Goal: Information Seeking & Learning: Learn about a topic

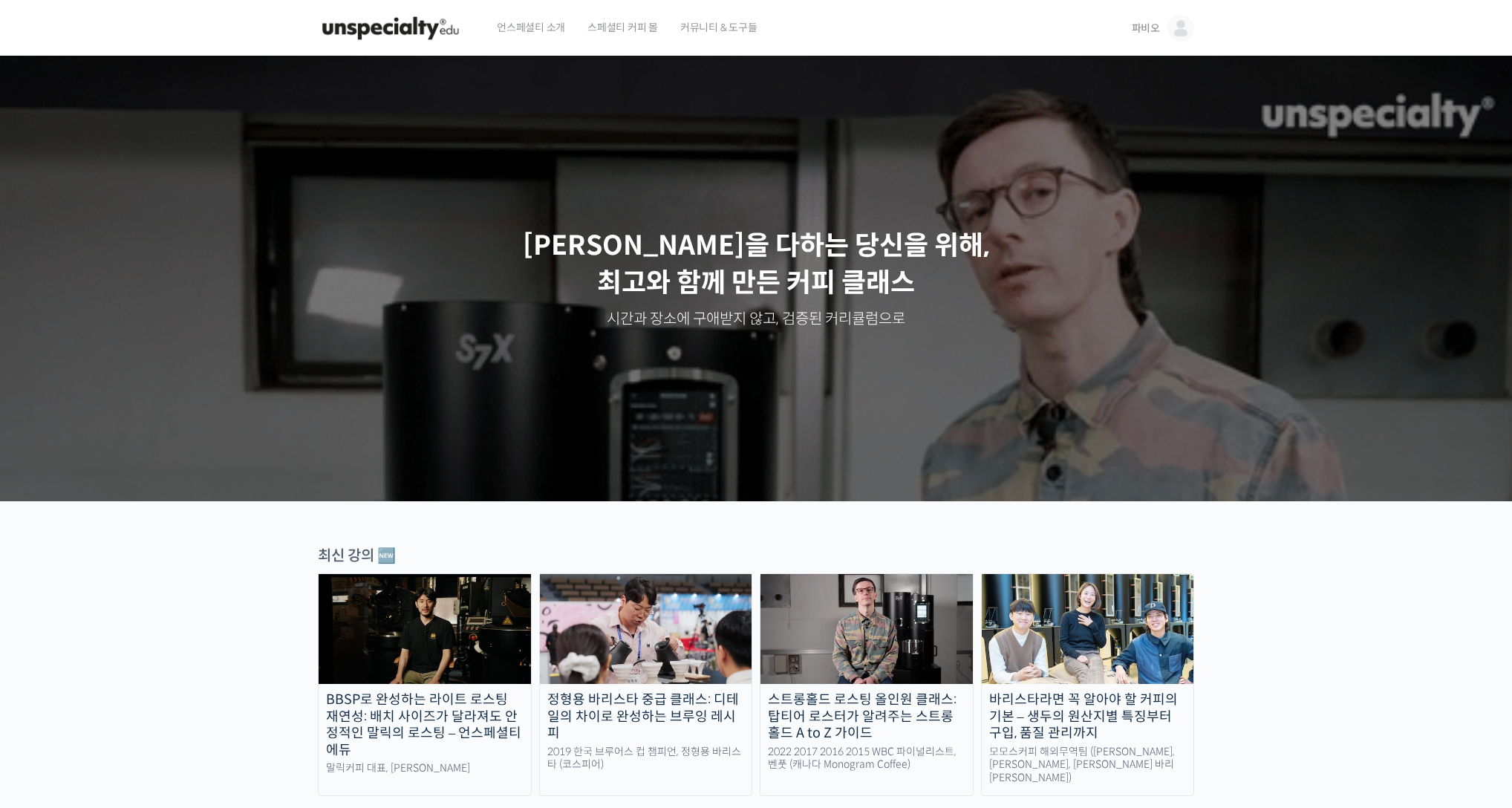
click at [559, 24] on link "파비오" at bounding box center [1163, 28] width 62 height 56
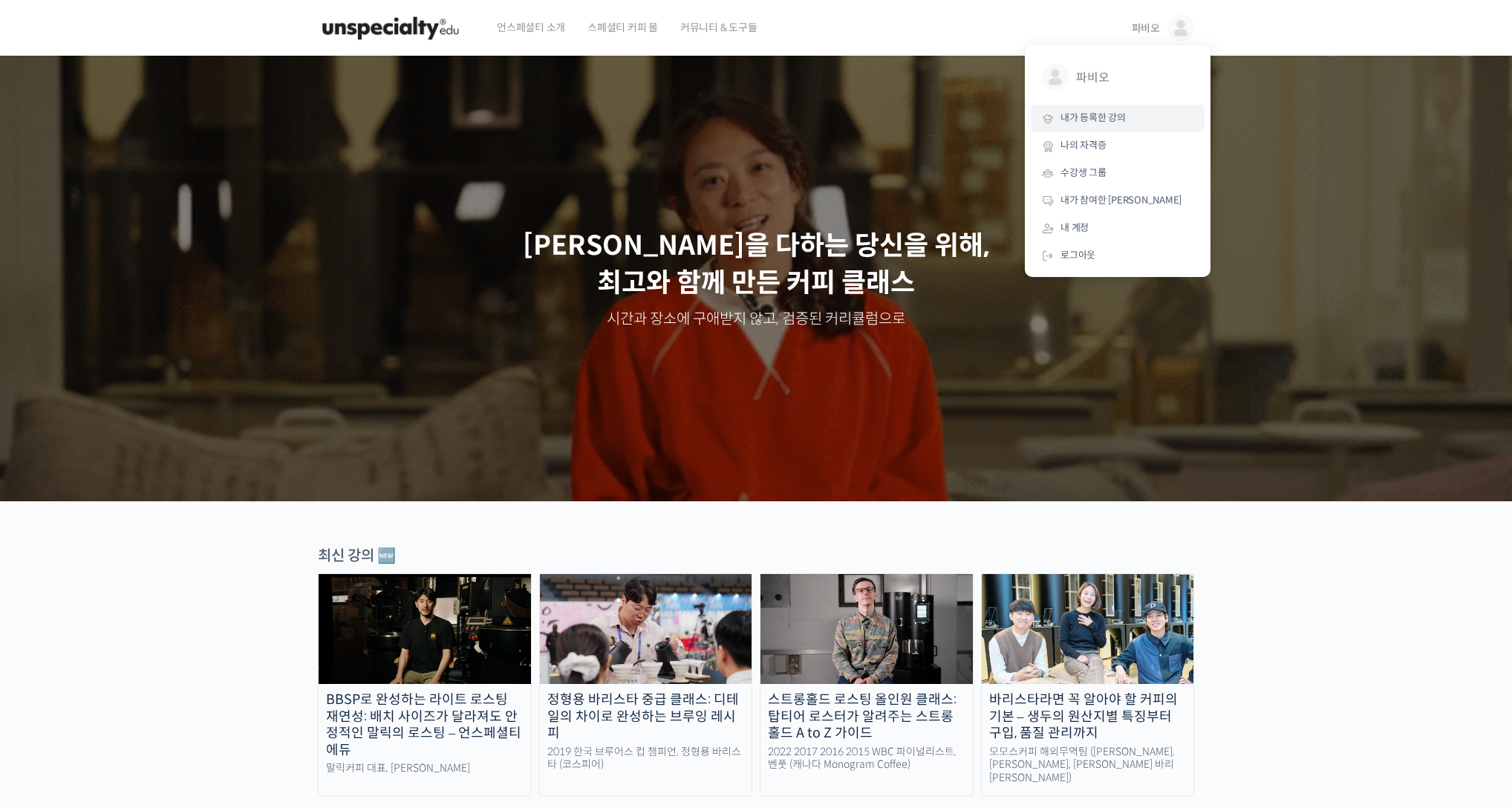
click at [559, 123] on span "내가 등록한 강의" at bounding box center [1093, 118] width 66 height 13
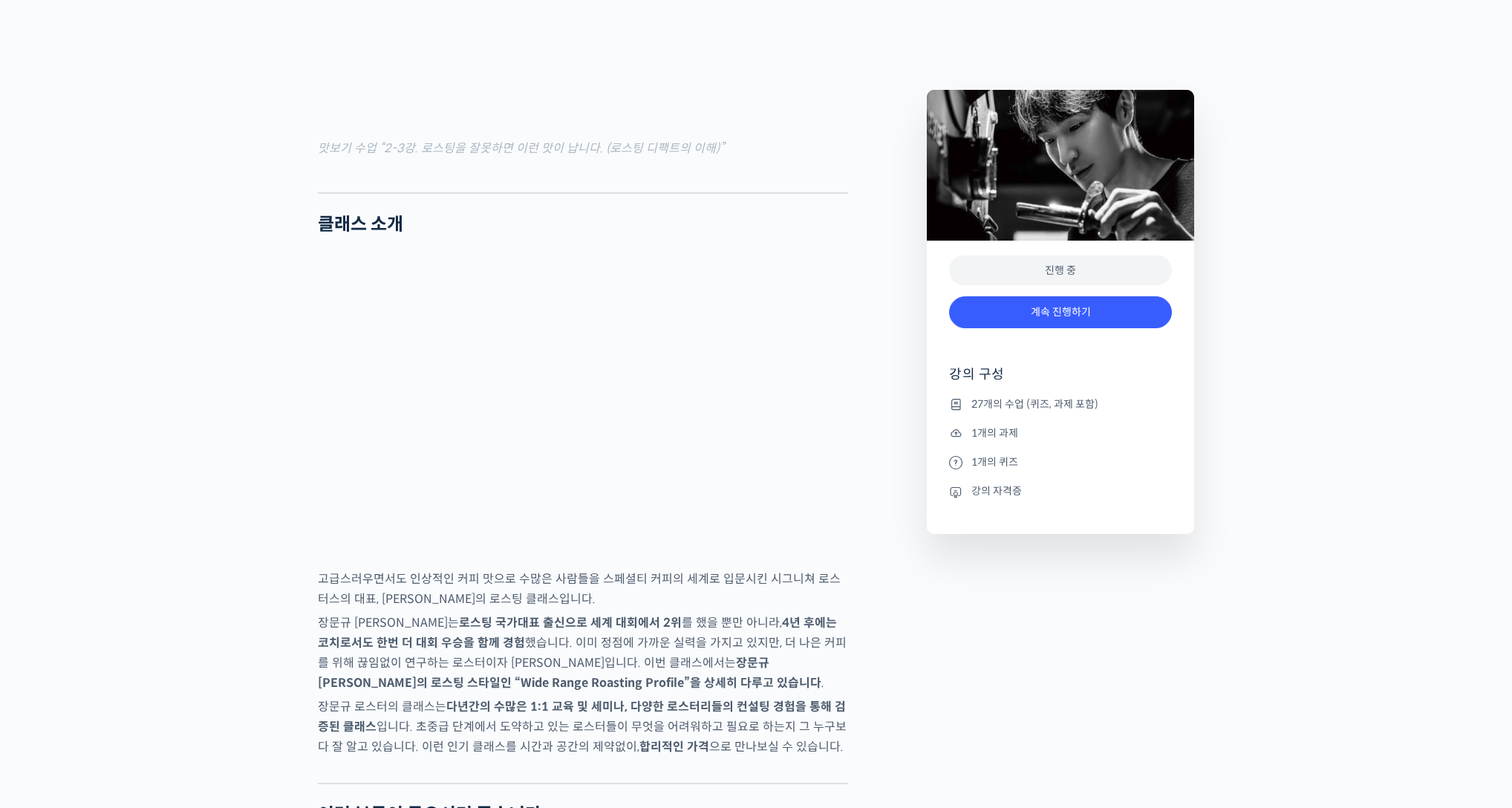
scroll to position [2557, 0]
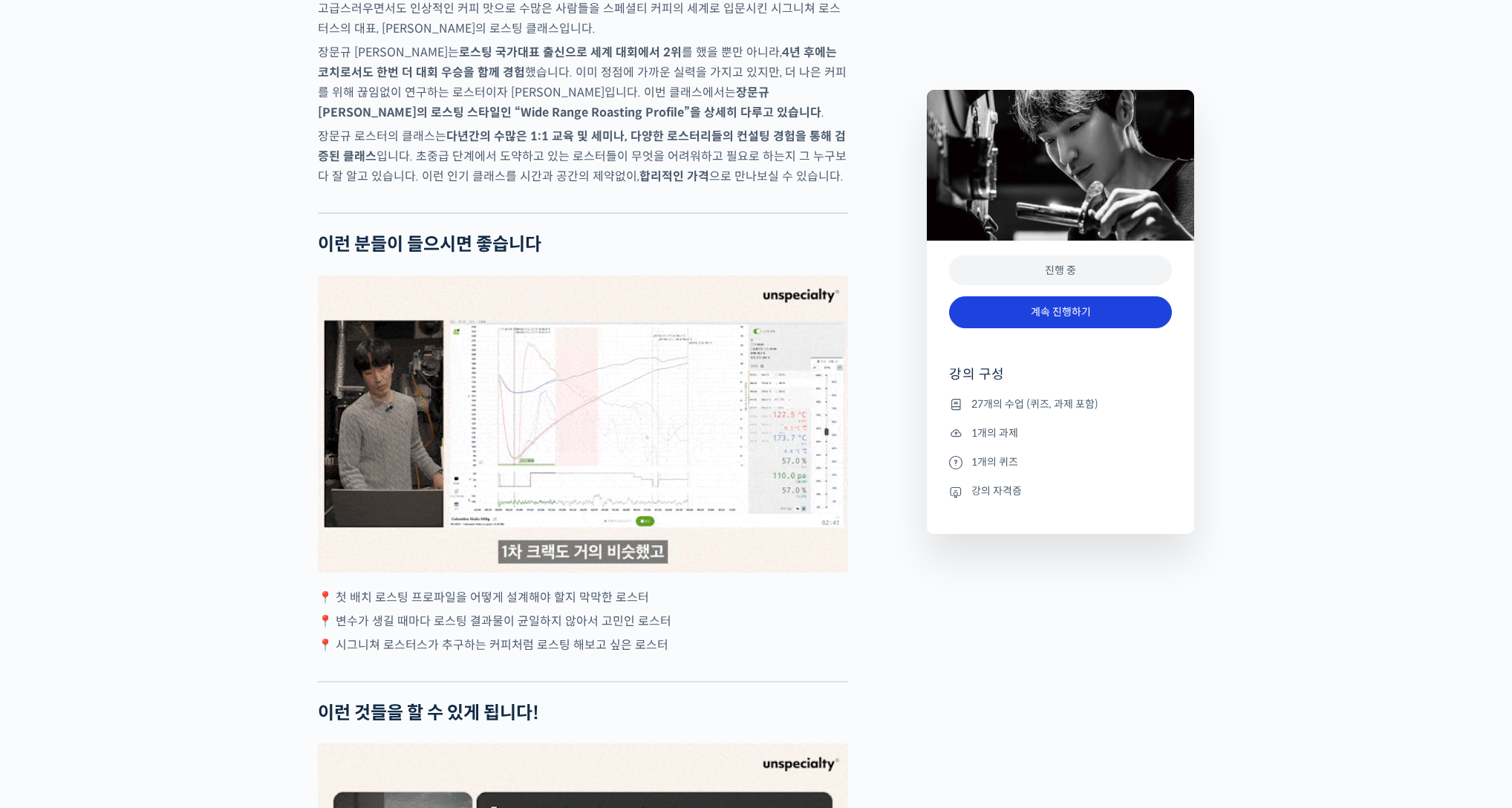
click at [1061, 301] on link "계속 진행하기" at bounding box center [1060, 311] width 222 height 32
click at [1056, 311] on link "계속 진행하기" at bounding box center [1060, 311] width 222 height 32
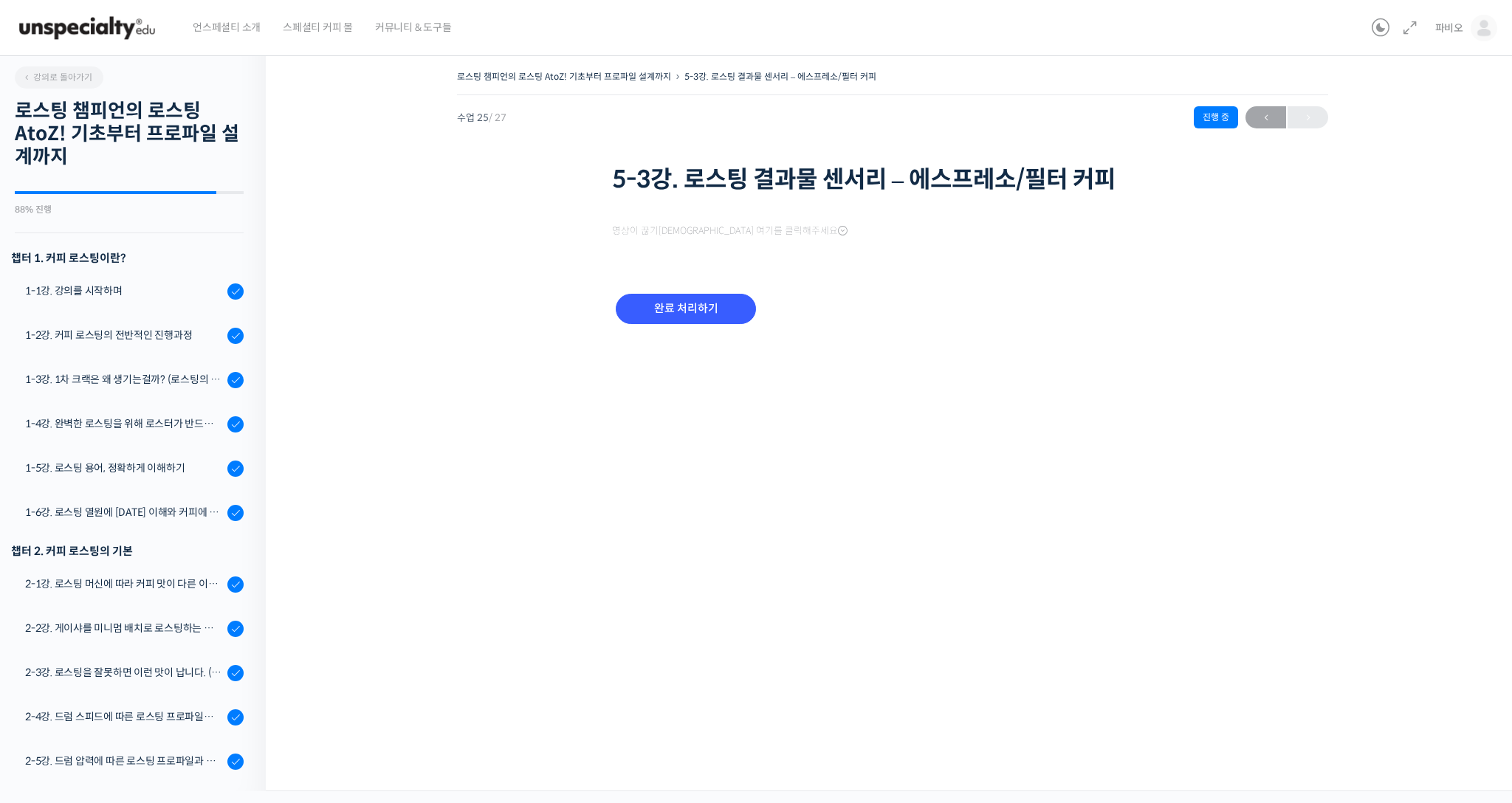
scroll to position [812, 0]
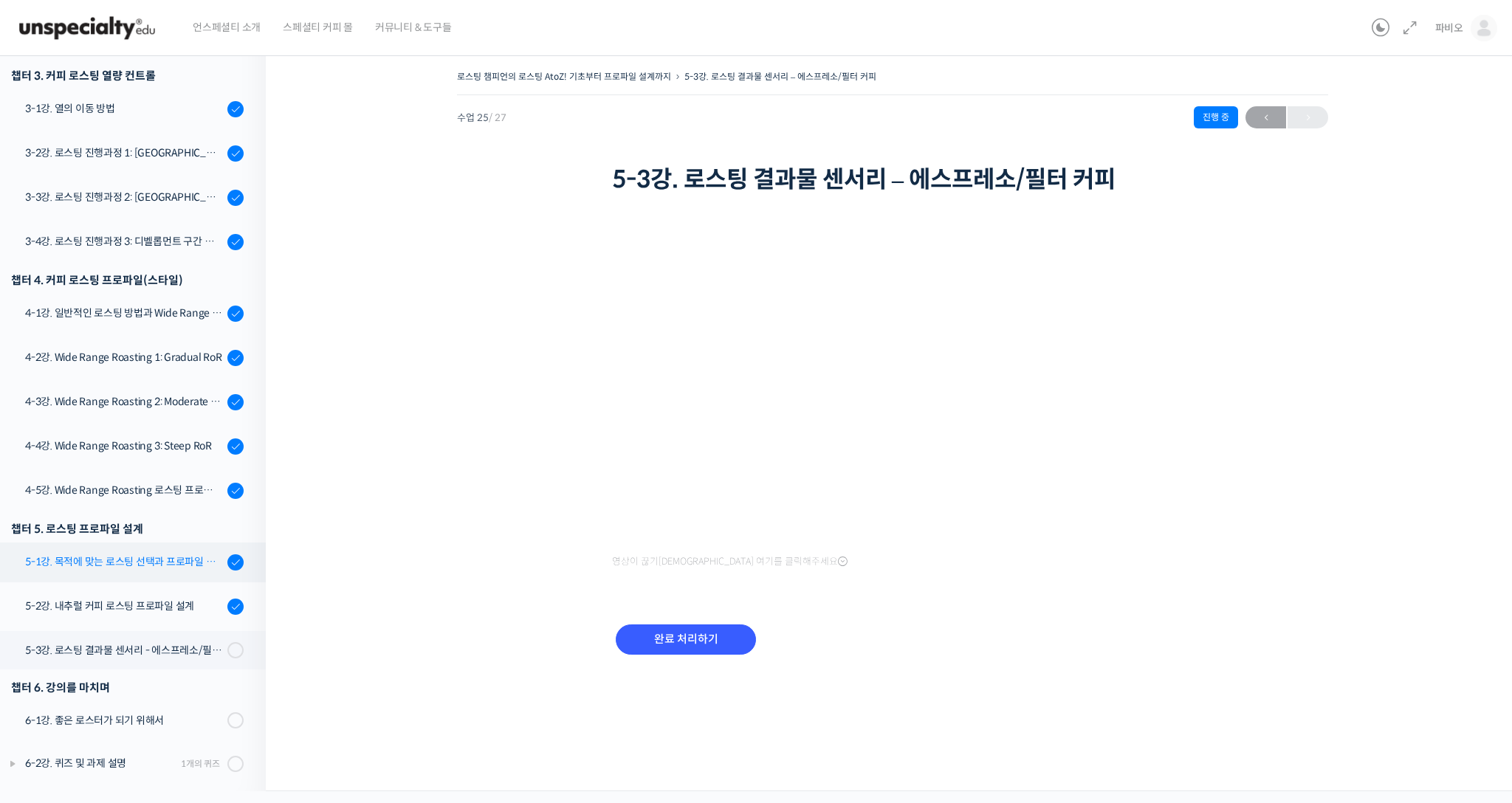
click at [181, 554] on div "5-1강. 목적에 맞는 로스팅 선택과 프로파일 설계" at bounding box center [124, 561] width 198 height 16
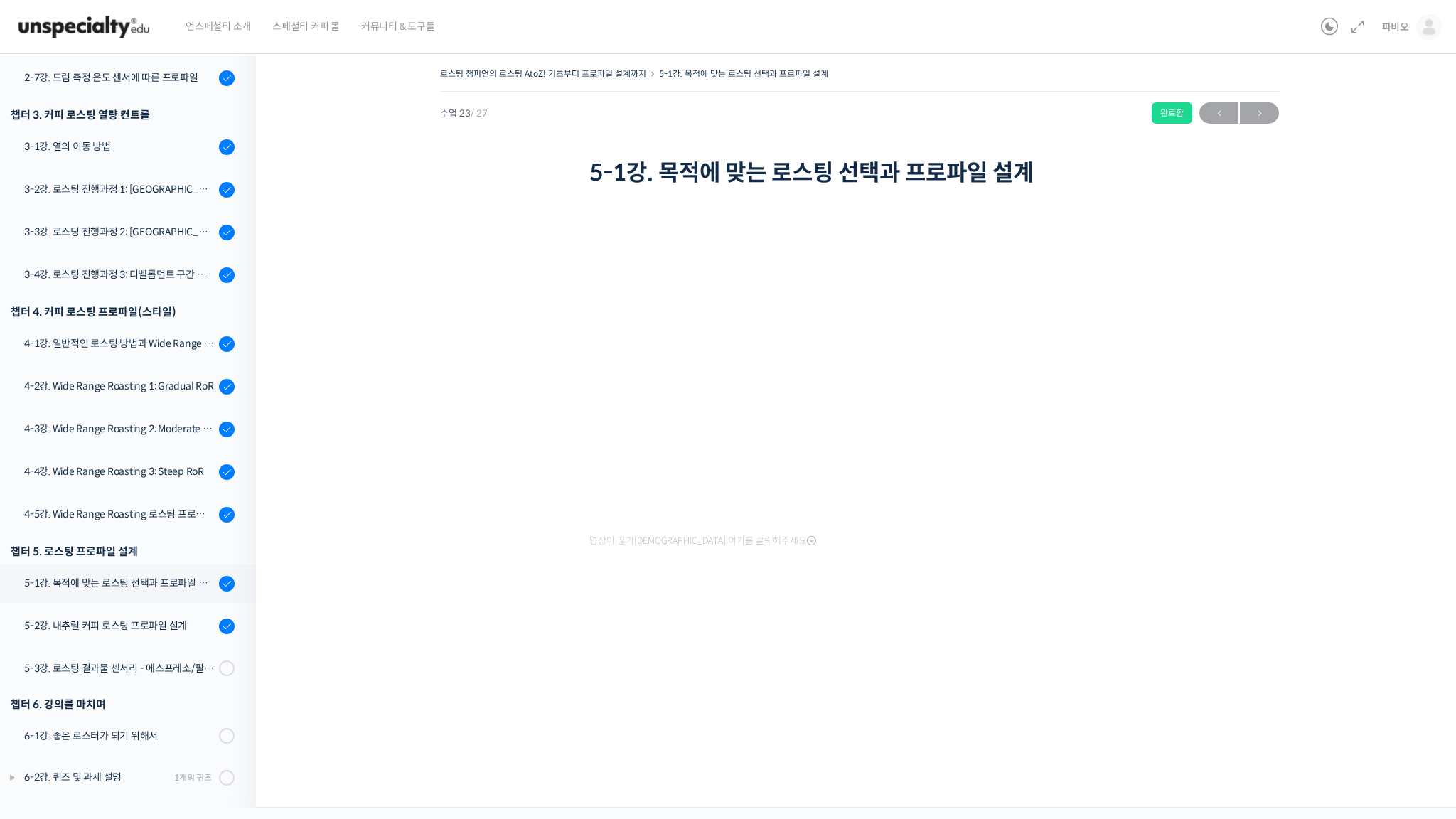
scroll to position [737, 0]
